Goal: Information Seeking & Learning: Learn about a topic

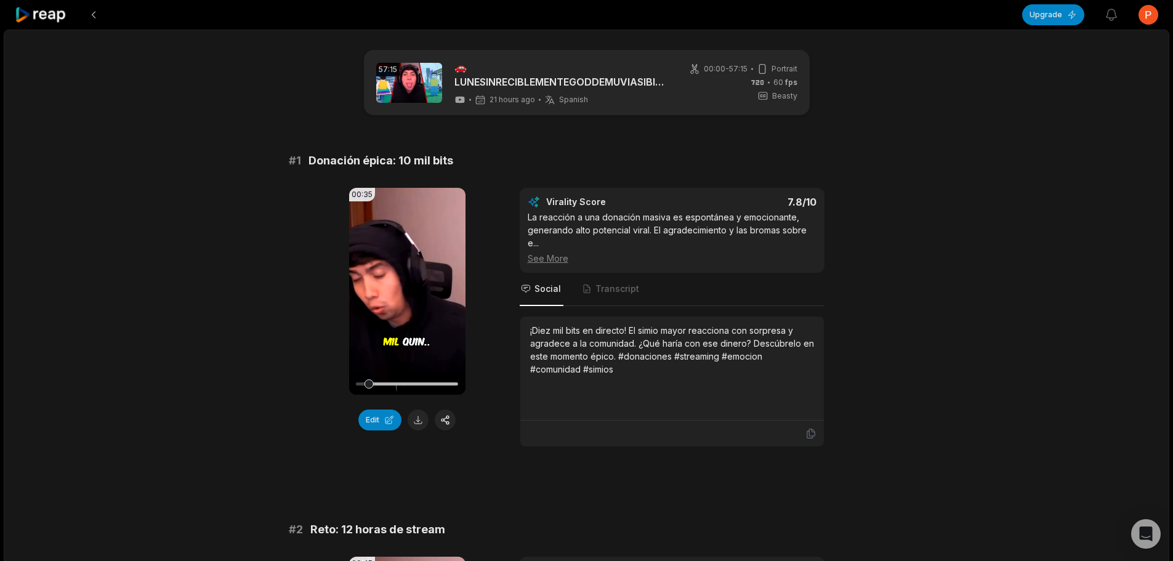
click at [541, 257] on div "See More" at bounding box center [672, 258] width 289 height 13
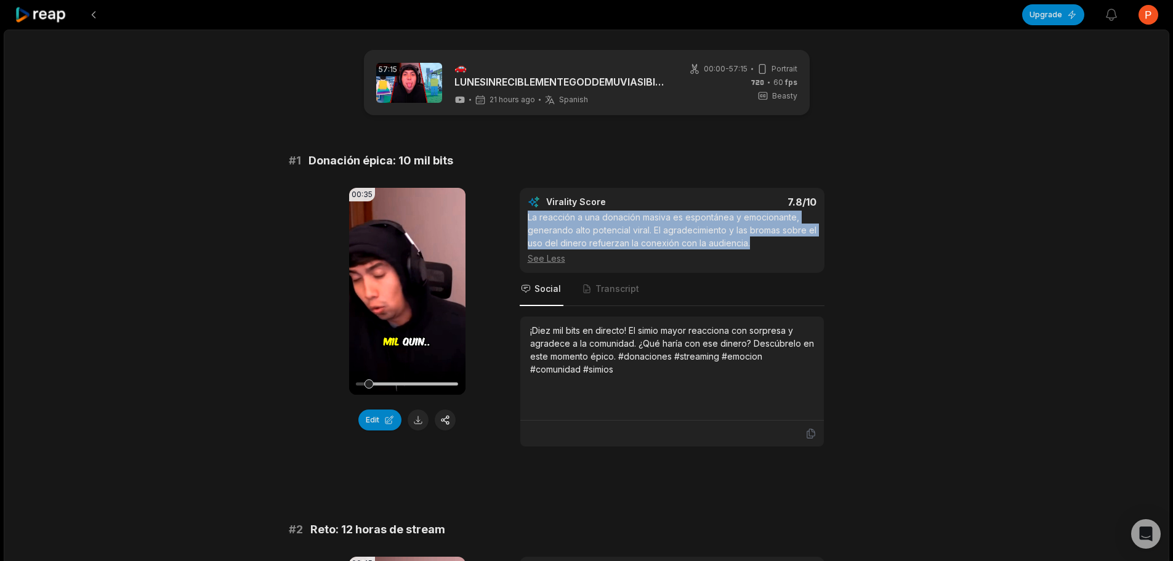
drag, startPoint x: 526, startPoint y: 212, endPoint x: 781, endPoint y: 241, distance: 255.9
click at [781, 241] on div "Virality Score 7.8 /10 La reacción a una donación masiva es espontánea y emocio…" at bounding box center [672, 230] width 305 height 85
copy div "La reacción a una donación masiva es espontánea y emocionante, generando alto p…"
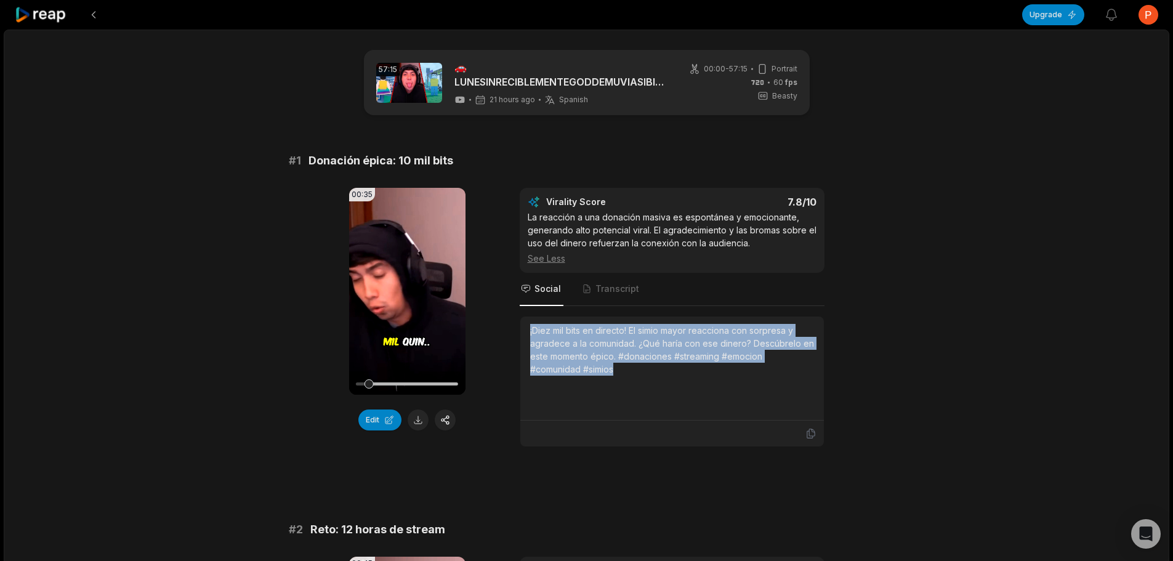
drag, startPoint x: 528, startPoint y: 331, endPoint x: 644, endPoint y: 382, distance: 127.1
click at [644, 382] on div "¡Diez mil bits en directo! El simio mayor reacciona con sorpresa y agradece a l…" at bounding box center [672, 368] width 304 height 104
copy div "¡Diez mil bits en directo! El simio mayor reacciona con sorpresa y agradece a l…"
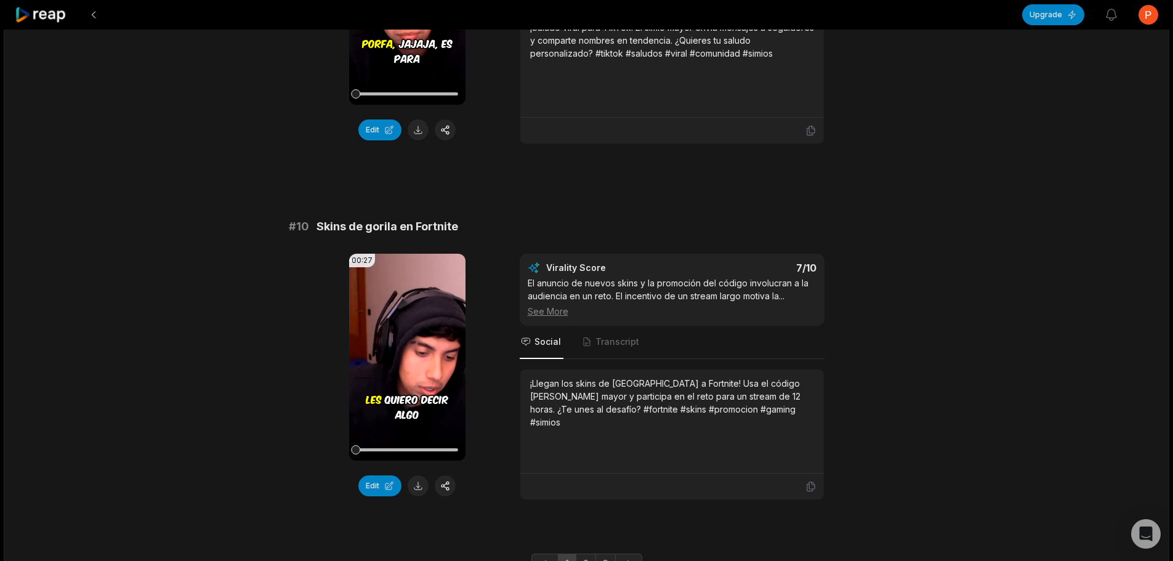
scroll to position [3201, 0]
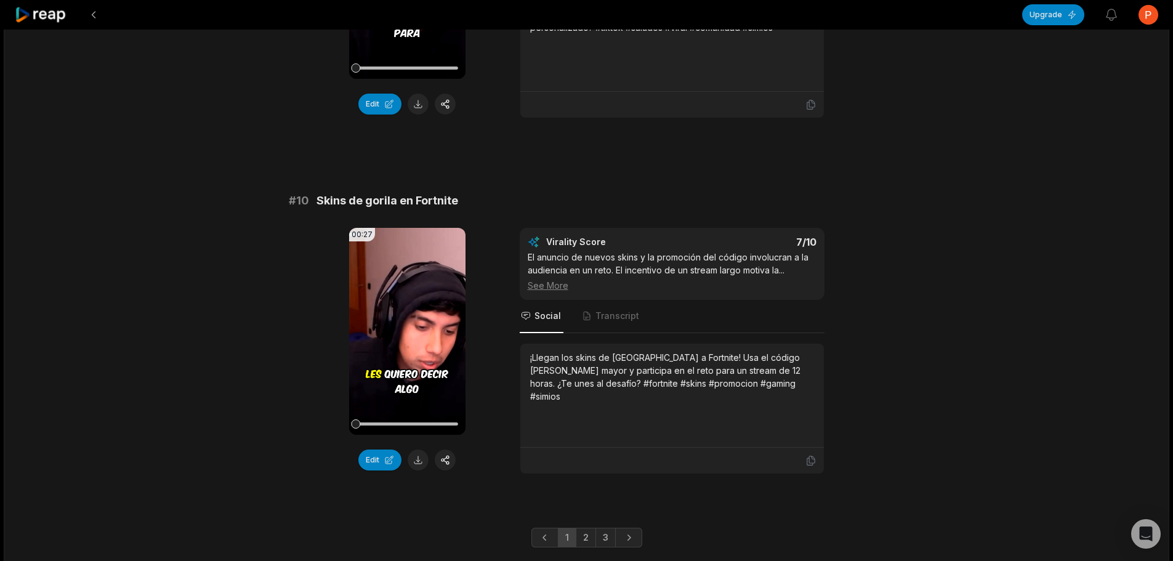
click at [582, 533] on link "2" at bounding box center [586, 538] width 20 height 20
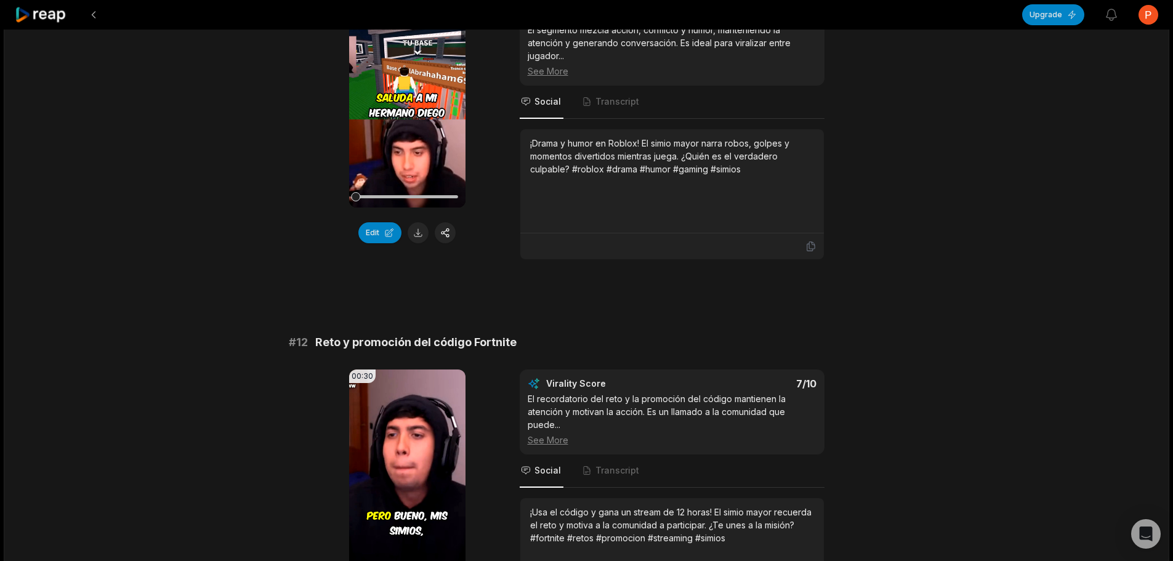
scroll to position [0, 0]
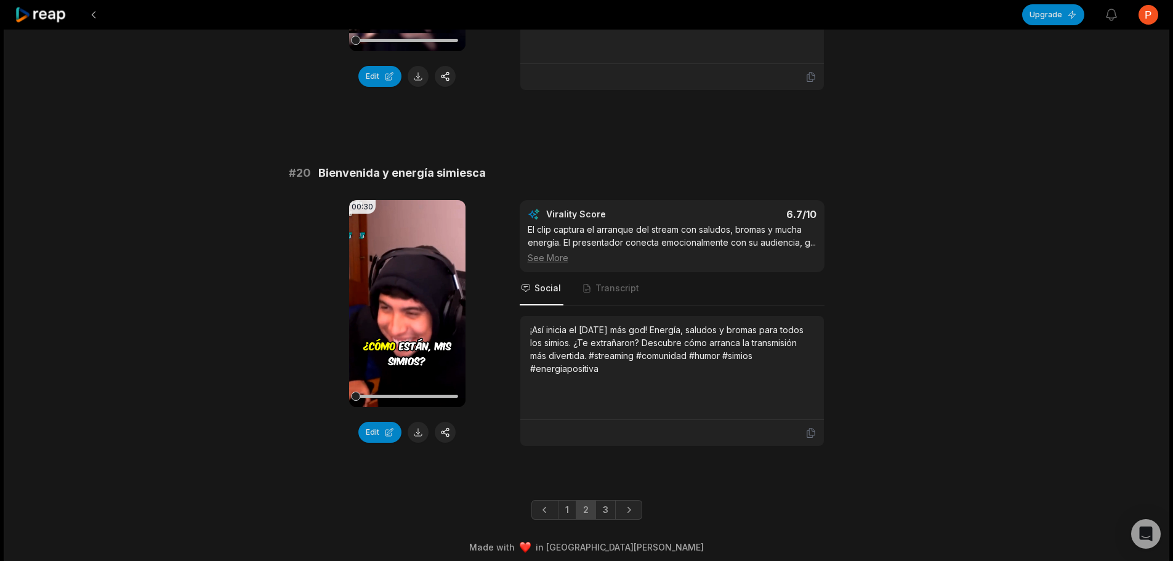
scroll to position [3263, 0]
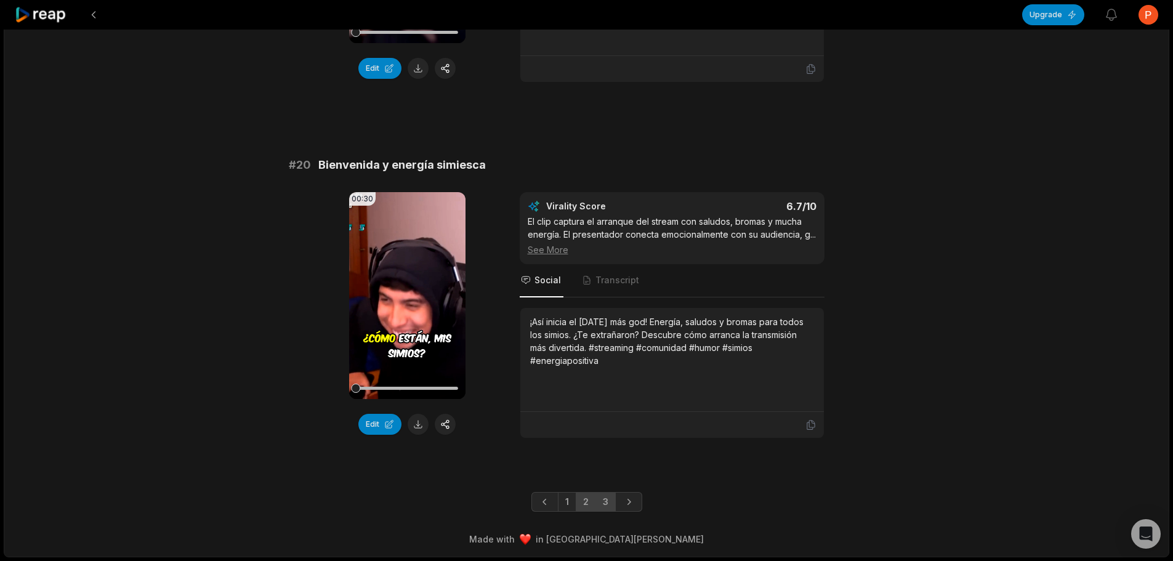
click at [609, 505] on link "3" at bounding box center [605, 502] width 20 height 20
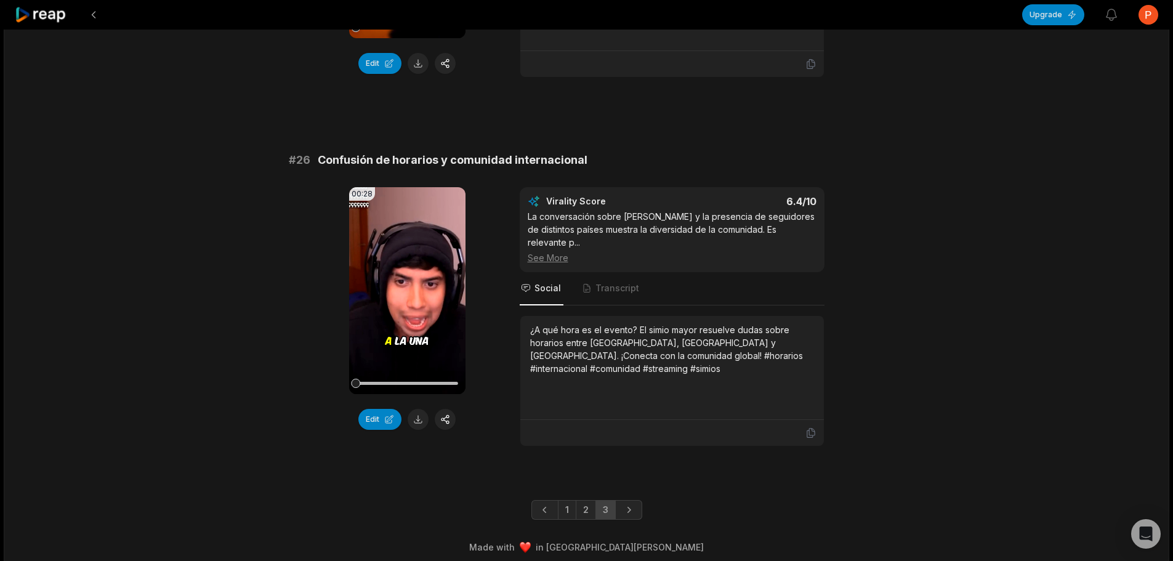
scroll to position [1827, 0]
